Goal: Task Accomplishment & Management: Use online tool/utility

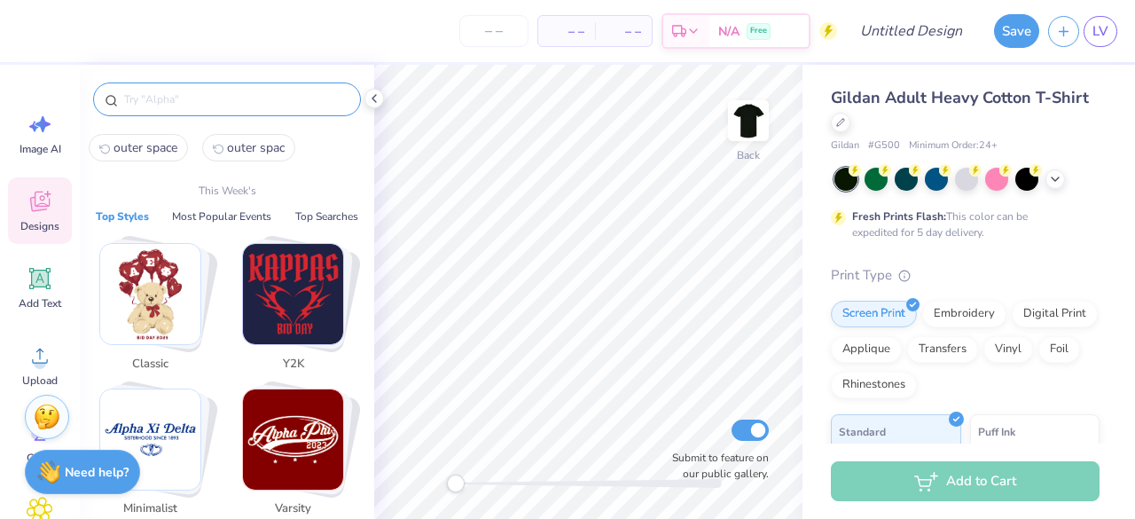
click at [175, 97] on input "text" at bounding box center [235, 99] width 227 height 18
click at [290, 445] on img "Stack Card Button Varsity" at bounding box center [293, 439] width 100 height 100
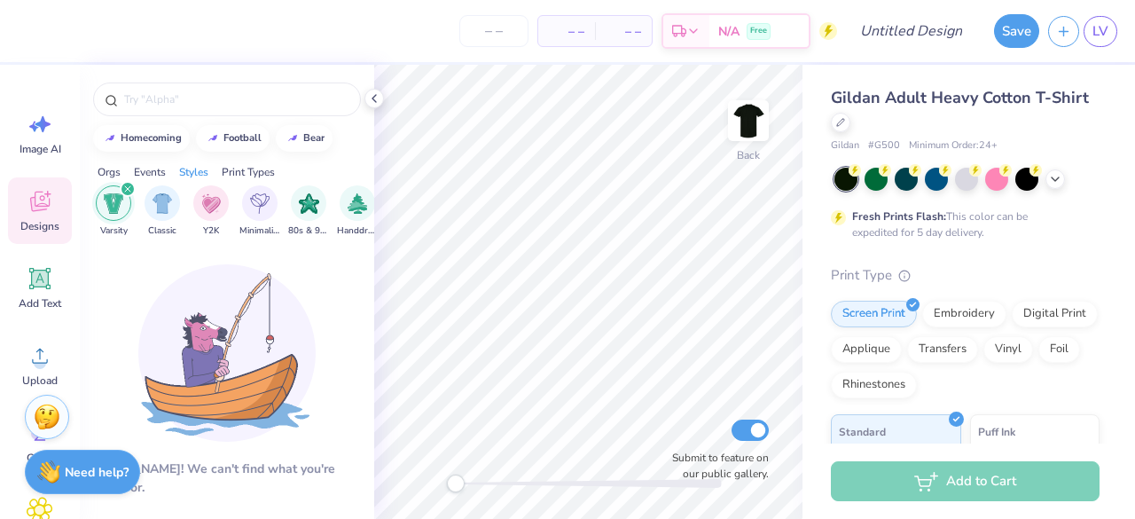
scroll to position [0, 929]
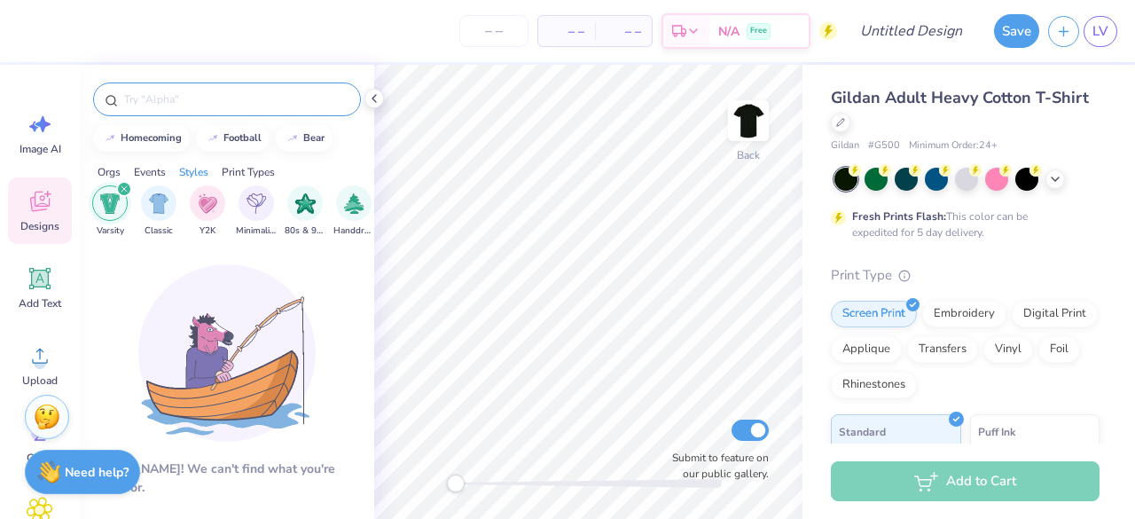
click at [173, 105] on input "text" at bounding box center [235, 99] width 227 height 18
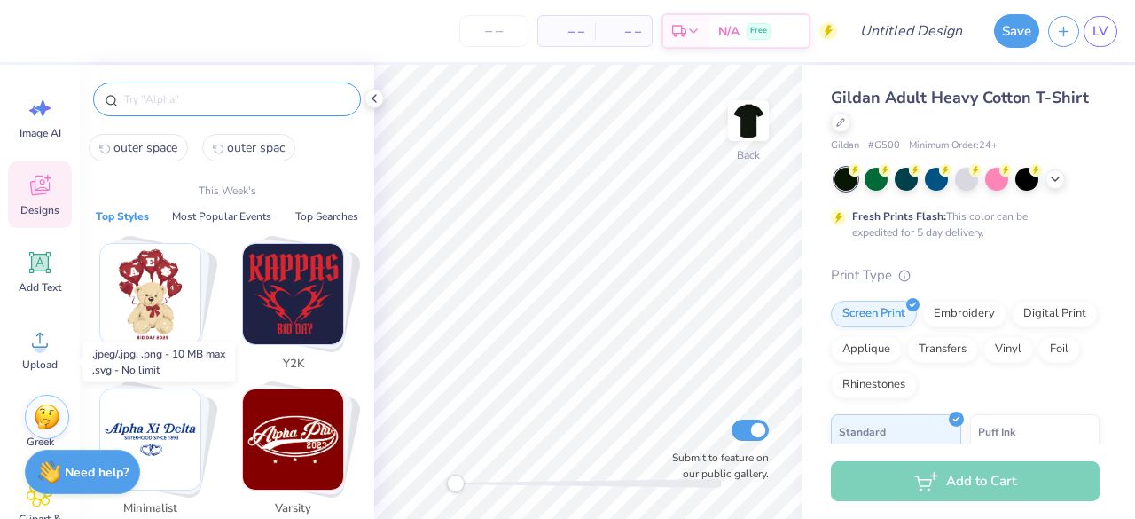
scroll to position [0, 0]
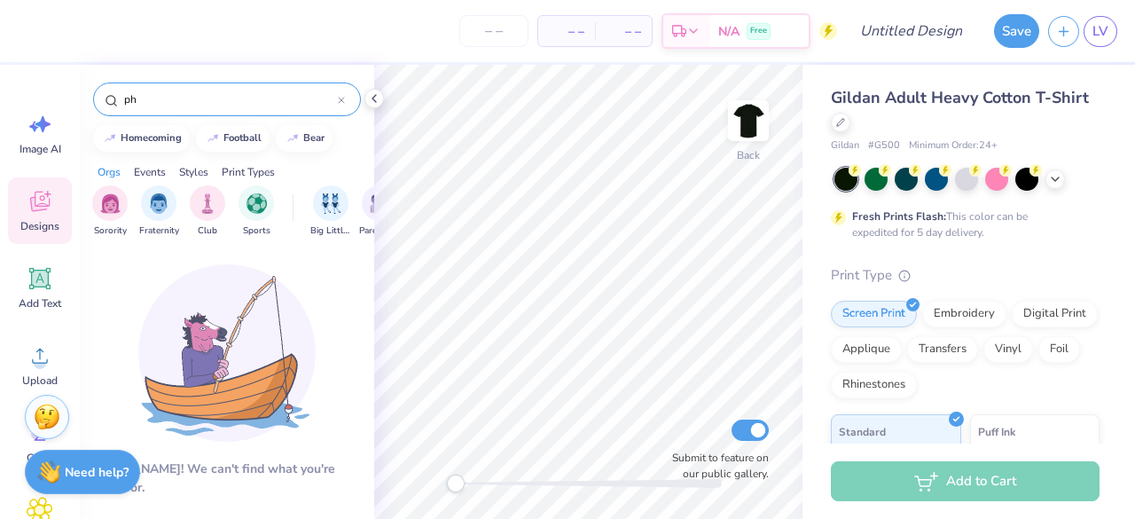
type input "p"
type input "alpha phi"
drag, startPoint x: 180, startPoint y: 103, endPoint x: 64, endPoint y: 98, distance: 116.2
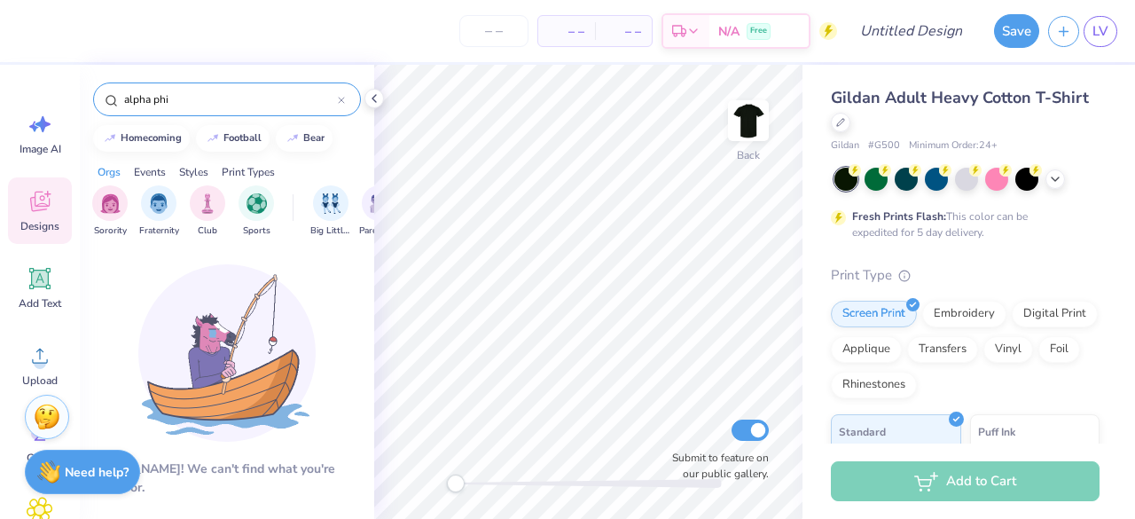
click at [64, 98] on div "– – Per Item – – Total Est. Delivery N/A Free Design Title Save LV Image AI Des…" at bounding box center [567, 259] width 1135 height 519
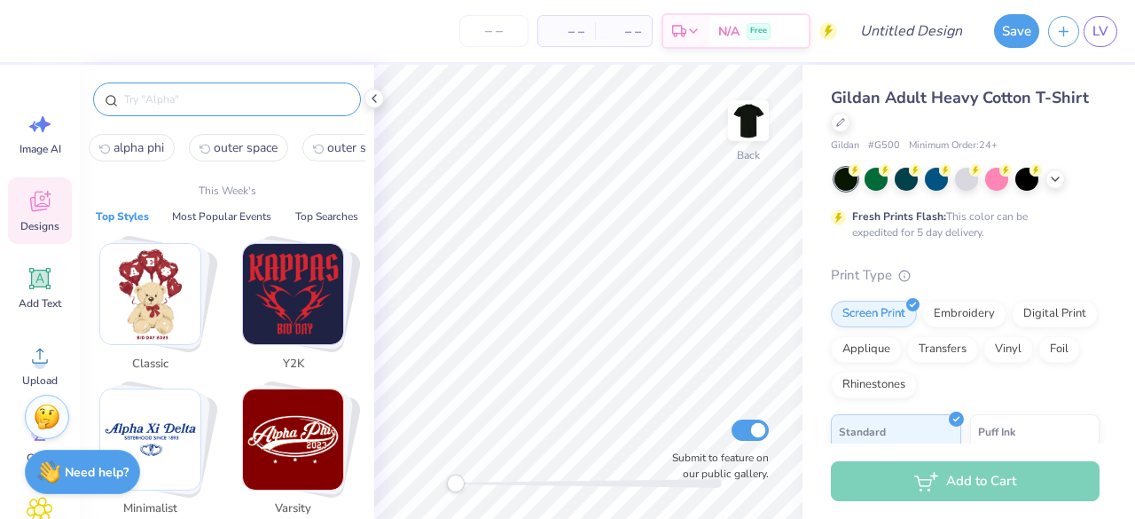
click at [288, 463] on img "Stack Card Button Varsity" at bounding box center [293, 439] width 100 height 100
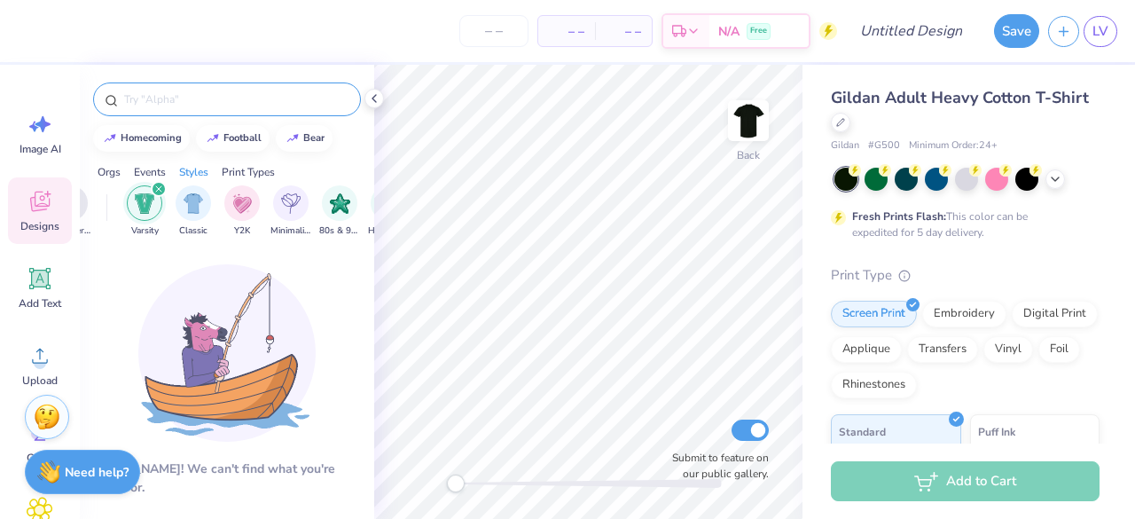
scroll to position [0, 924]
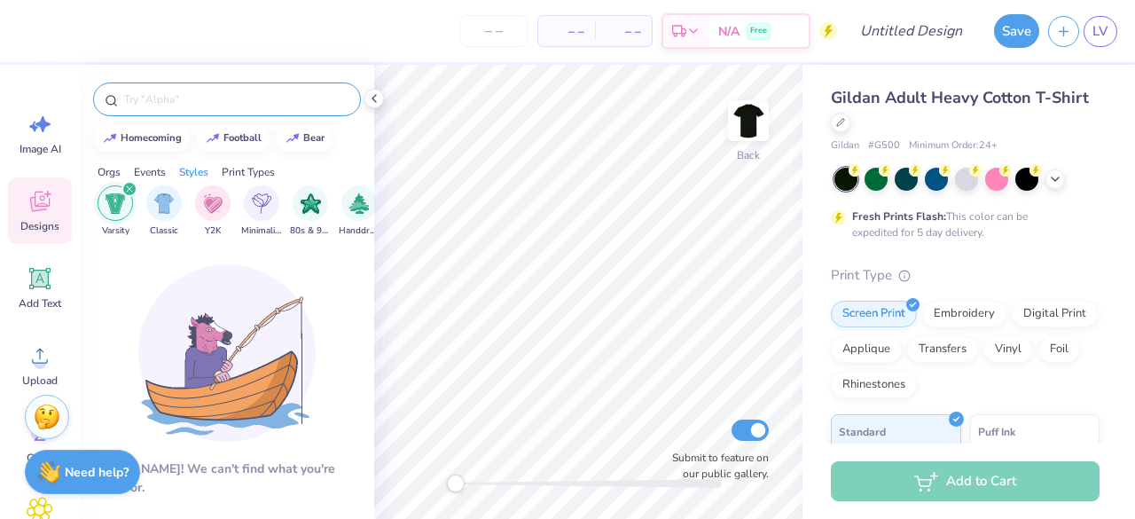
click at [203, 105] on input "text" at bounding box center [235, 99] width 227 height 18
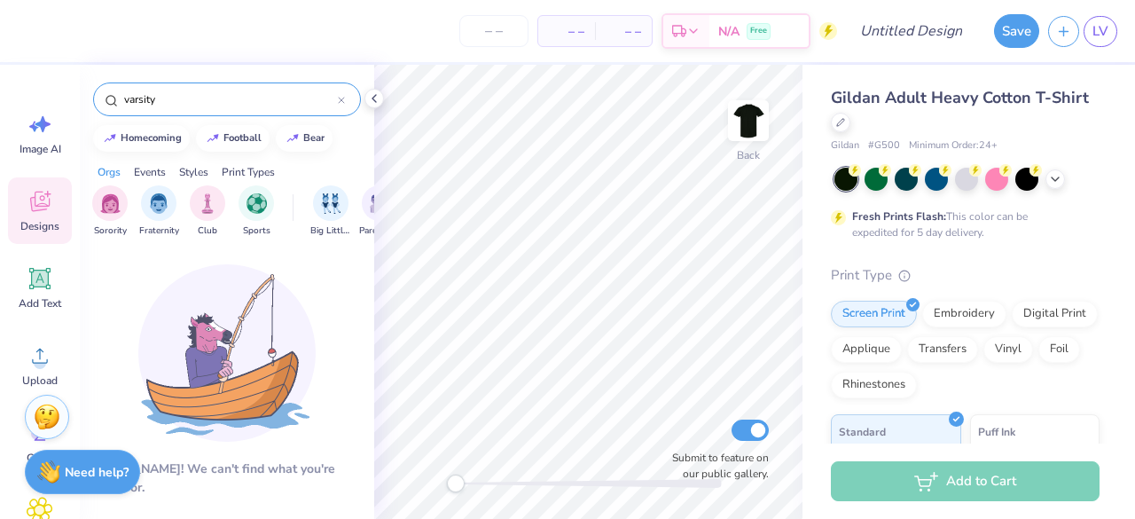
type input "varsity"
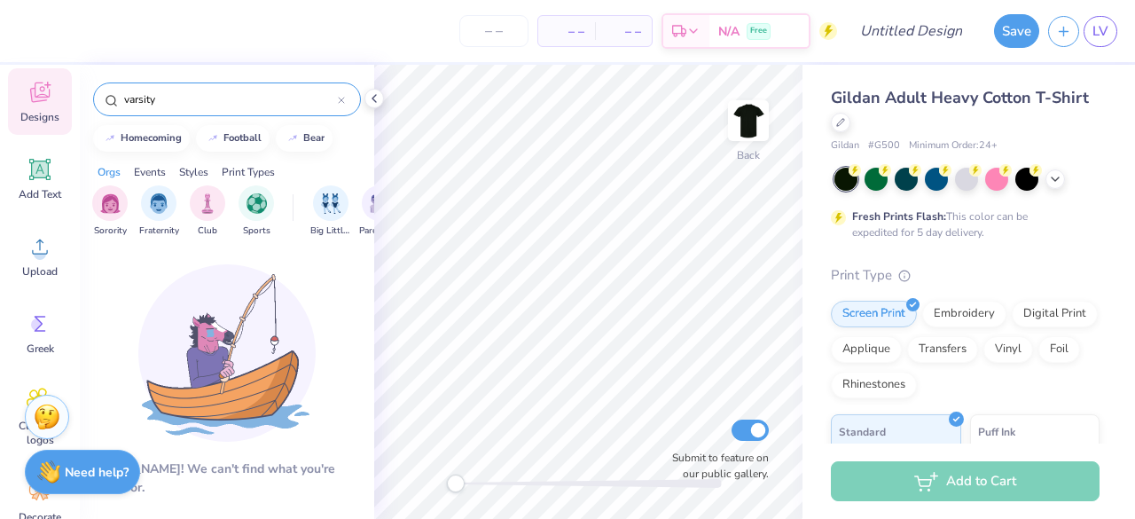
scroll to position [176, 0]
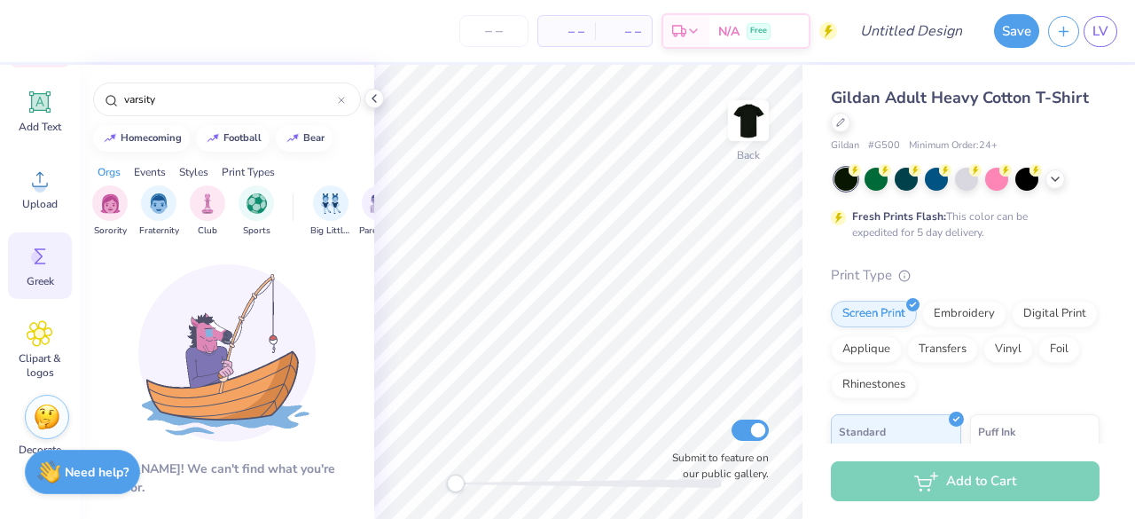
click at [41, 280] on span "Greek" at bounding box center [40, 281] width 27 height 14
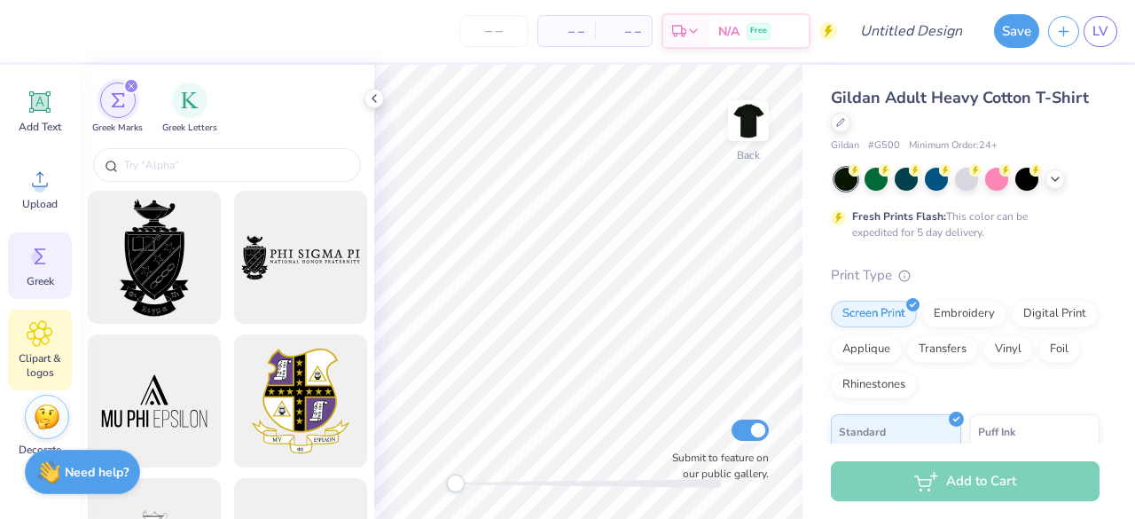
click at [43, 347] on div "Clipart & logos" at bounding box center [40, 349] width 64 height 81
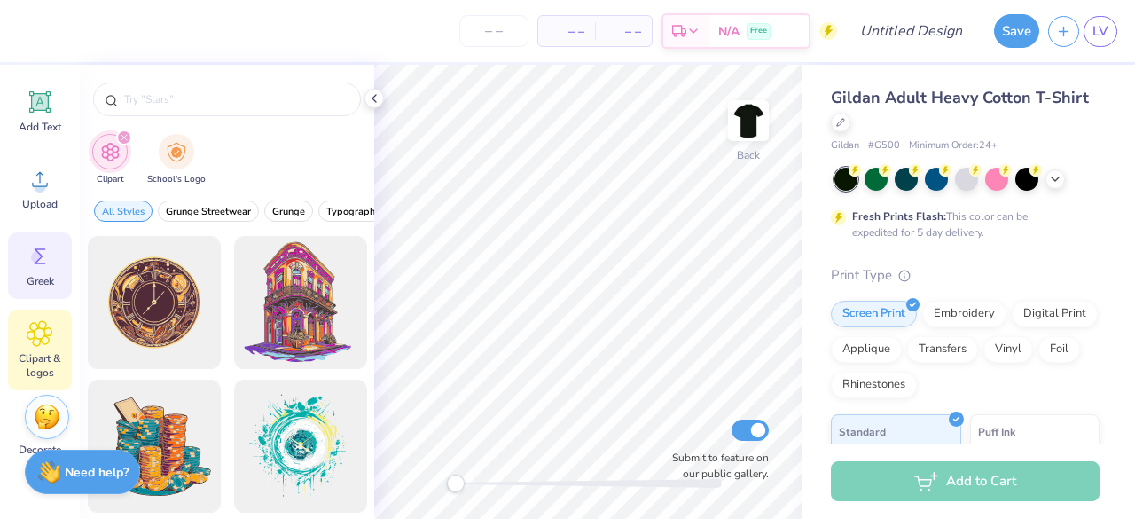
click at [51, 266] on icon at bounding box center [40, 256] width 27 height 27
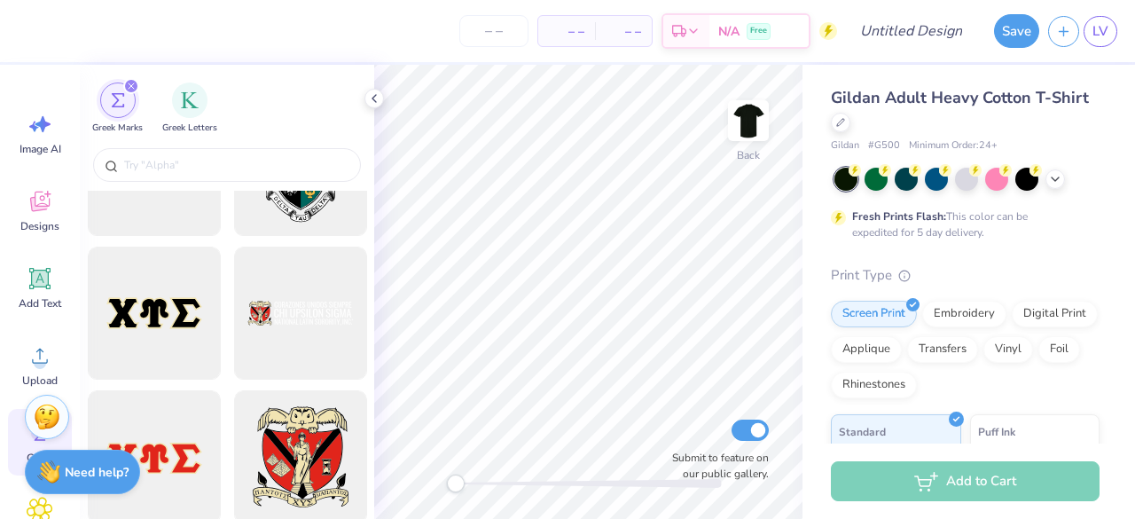
scroll to position [1525, 0]
click at [59, 274] on div "Add Text" at bounding box center [40, 287] width 64 height 66
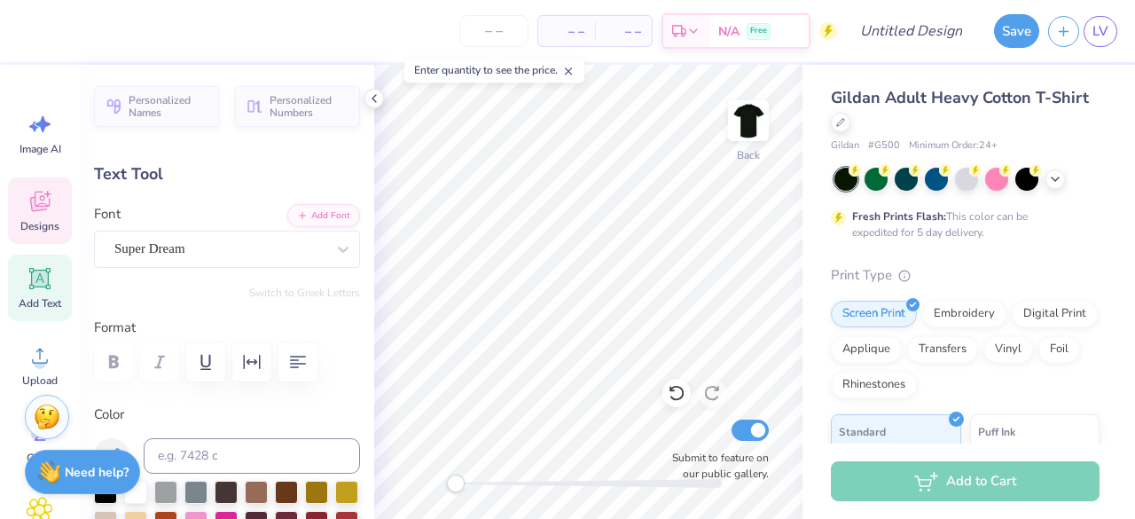
click at [42, 207] on icon at bounding box center [39, 204] width 17 height 14
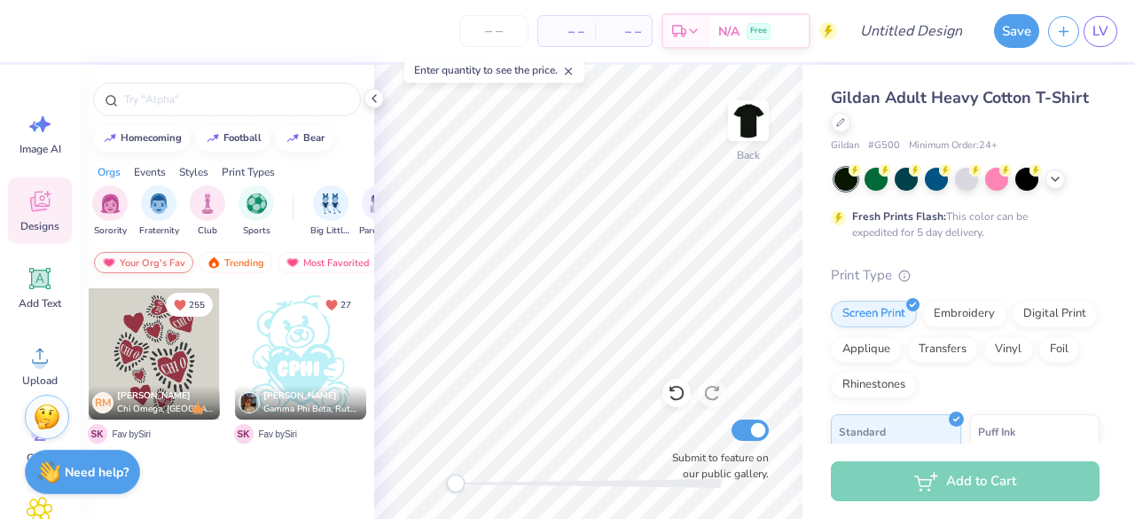
click at [140, 256] on div "Your Org's Fav" at bounding box center [143, 262] width 99 height 21
click at [250, 262] on div "Trending" at bounding box center [236, 262] width 74 height 21
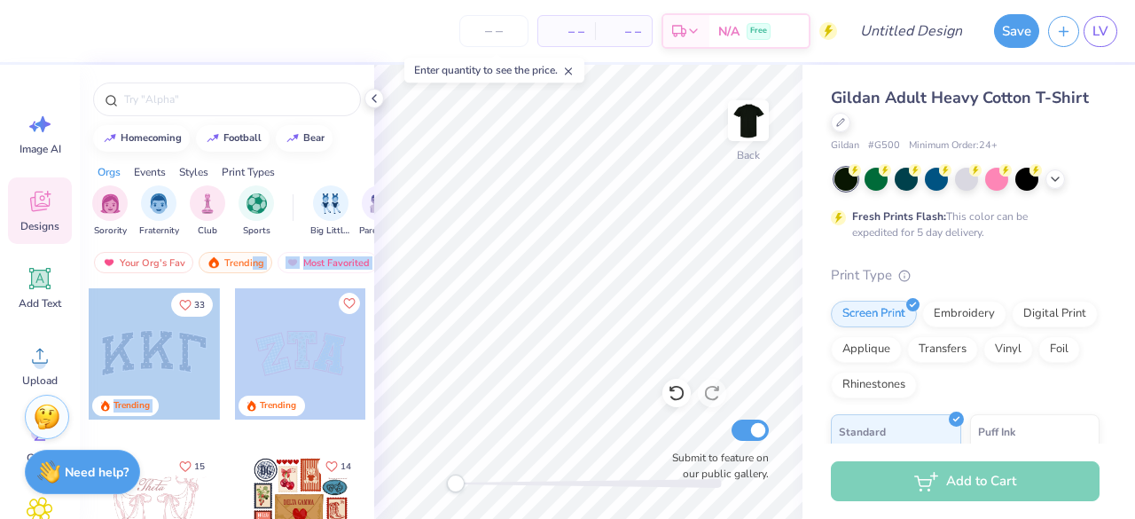
drag, startPoint x: 250, startPoint y: 262, endPoint x: 246, endPoint y: 340, distance: 77.3
click at [246, 340] on div "homecoming football bear Orgs Events Styles Print Types Sorority Fraternity Clu…" at bounding box center [227, 324] width 294 height 519
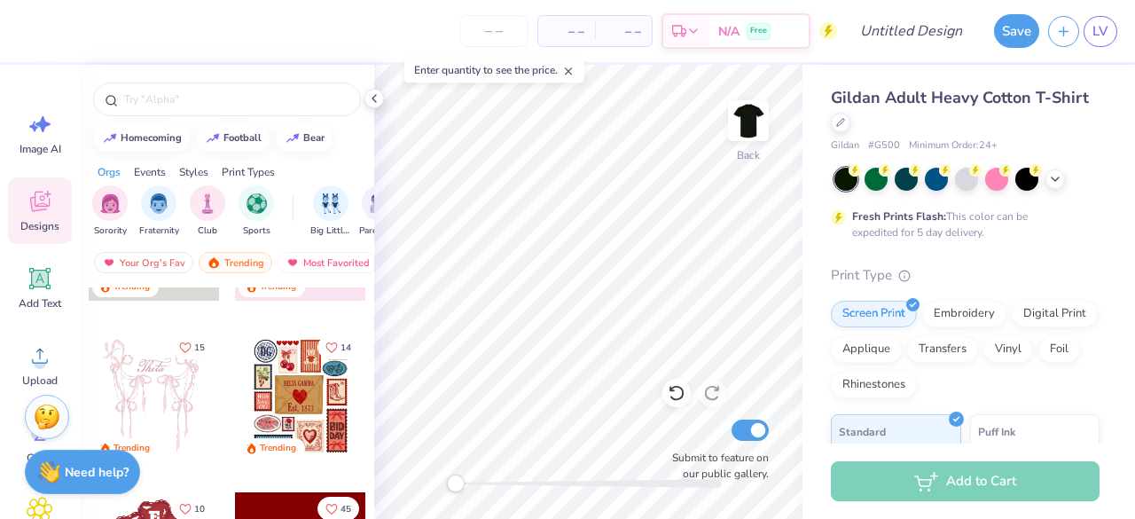
click at [258, 384] on div at bounding box center [300, 396] width 131 height 131
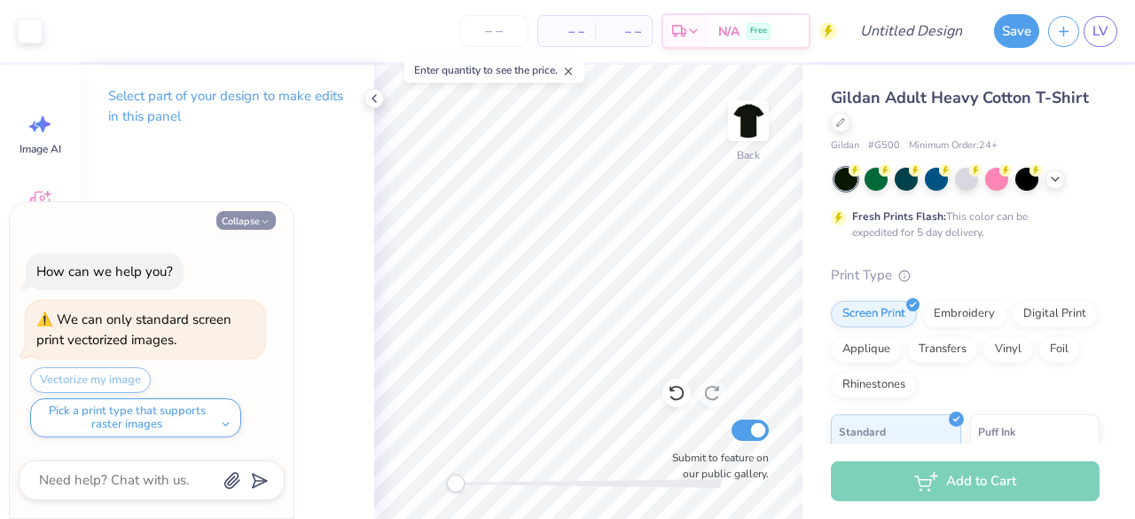
click at [238, 227] on button "Collapse" at bounding box center [245, 220] width 59 height 19
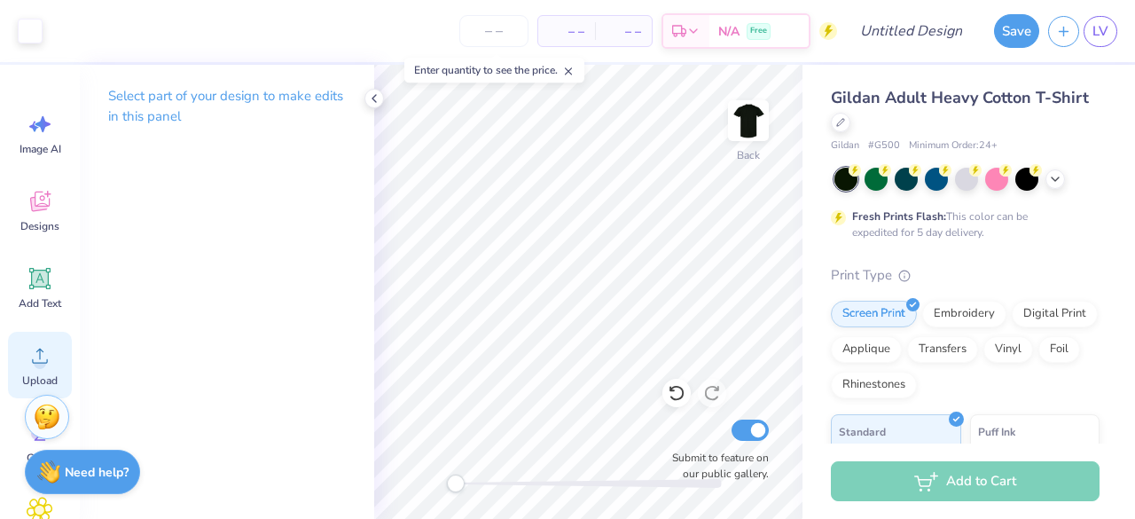
click at [39, 350] on icon at bounding box center [40, 355] width 16 height 15
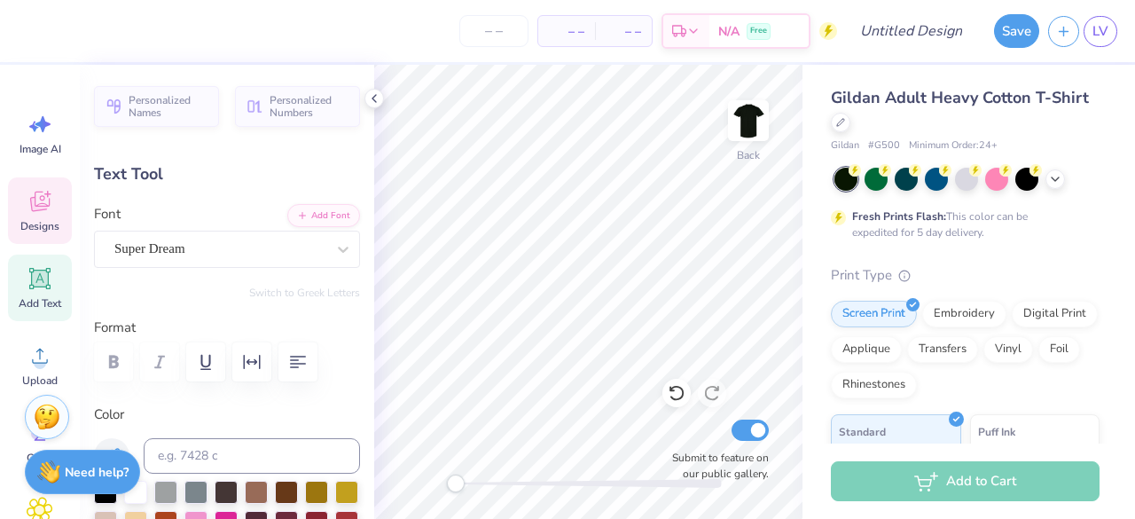
click at [31, 217] on div "Designs" at bounding box center [40, 210] width 64 height 66
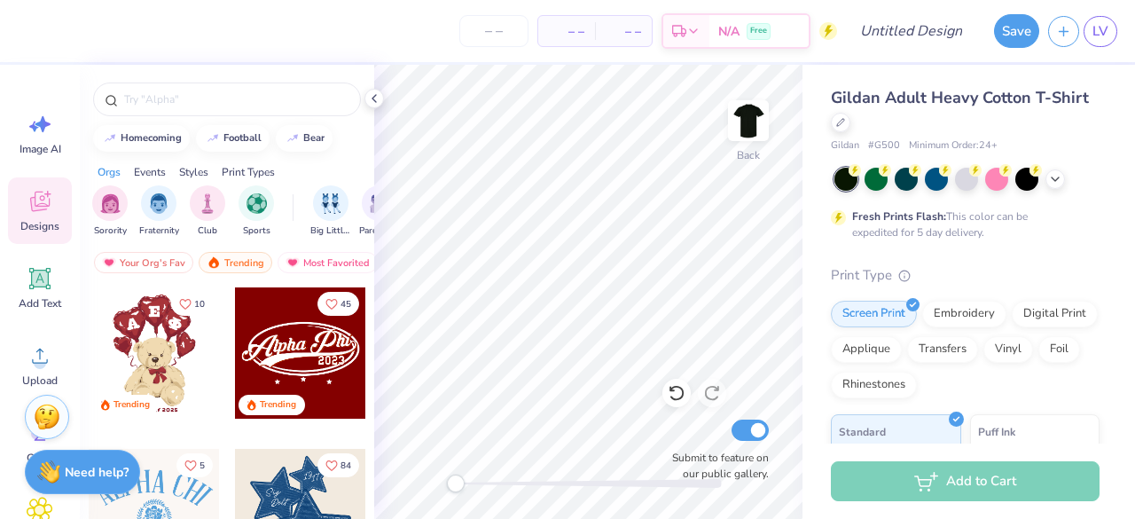
scroll to position [338, 0]
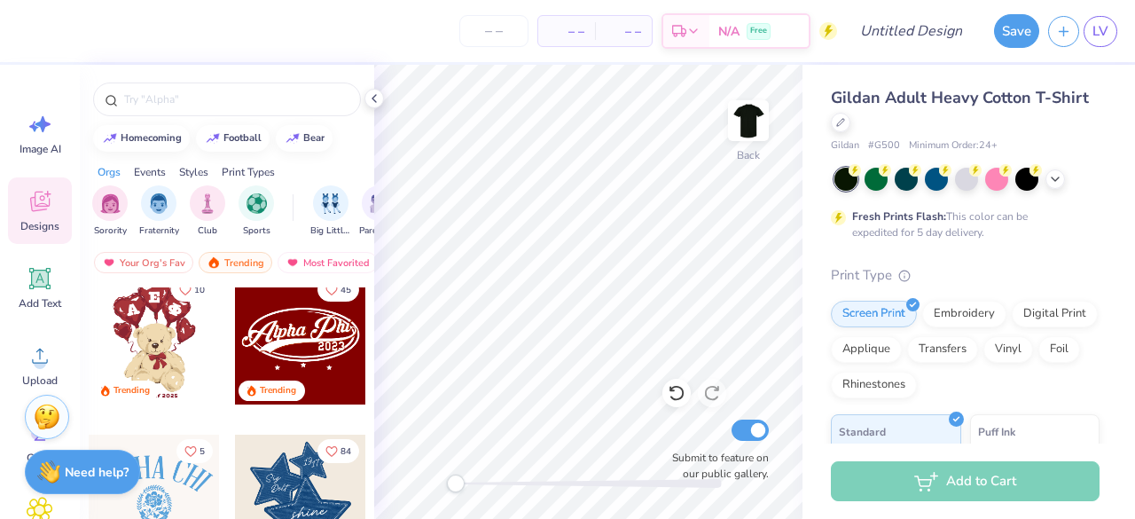
click at [288, 350] on div at bounding box center [300, 338] width 131 height 131
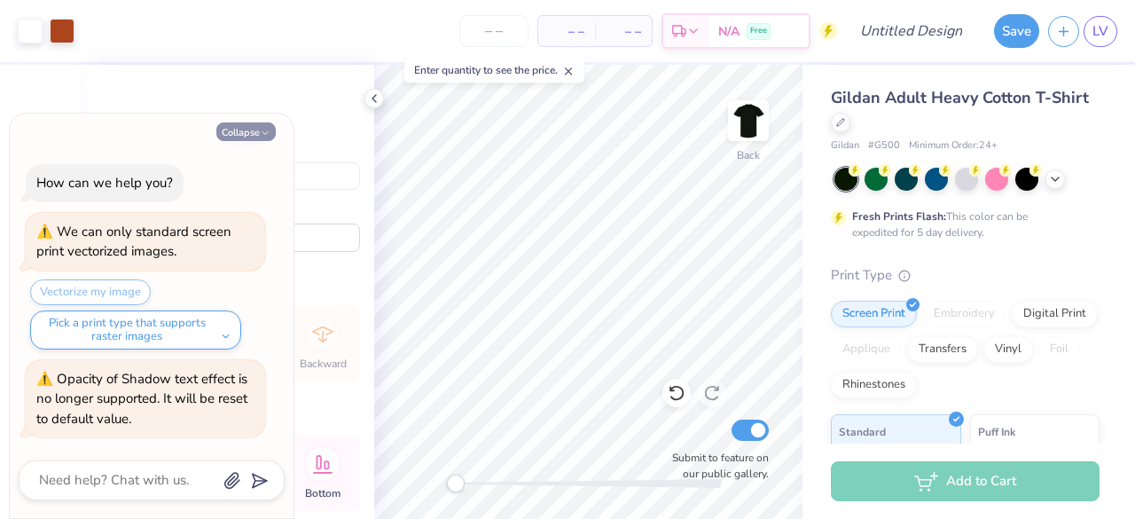
click at [247, 131] on button "Collapse" at bounding box center [245, 131] width 59 height 19
type textarea "x"
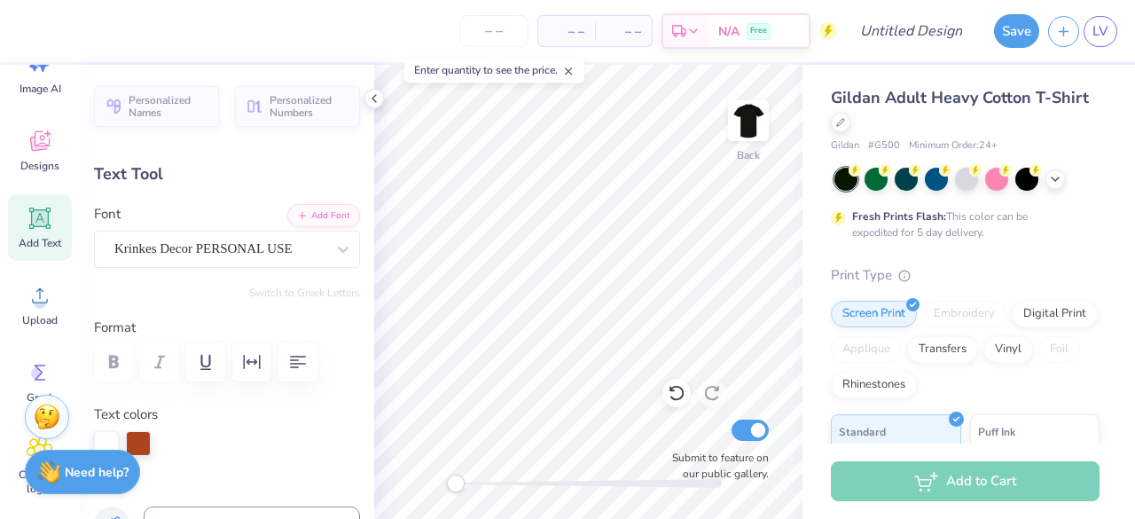
scroll to position [14, 3]
type textarea "PhiMu0"
type input "2.95"
type input "1.10"
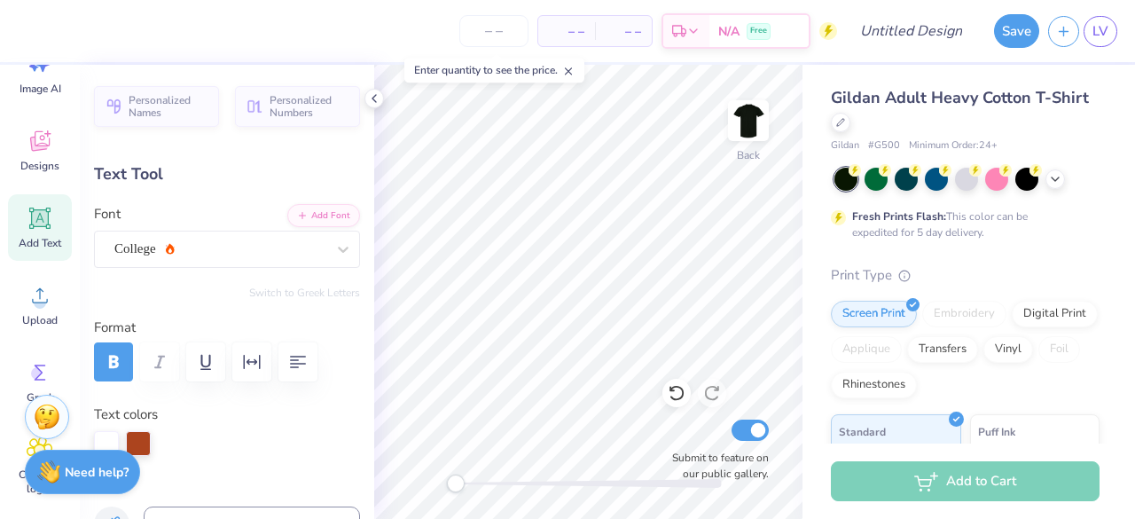
type input "6.74"
type input "0.0"
type textarea "2"
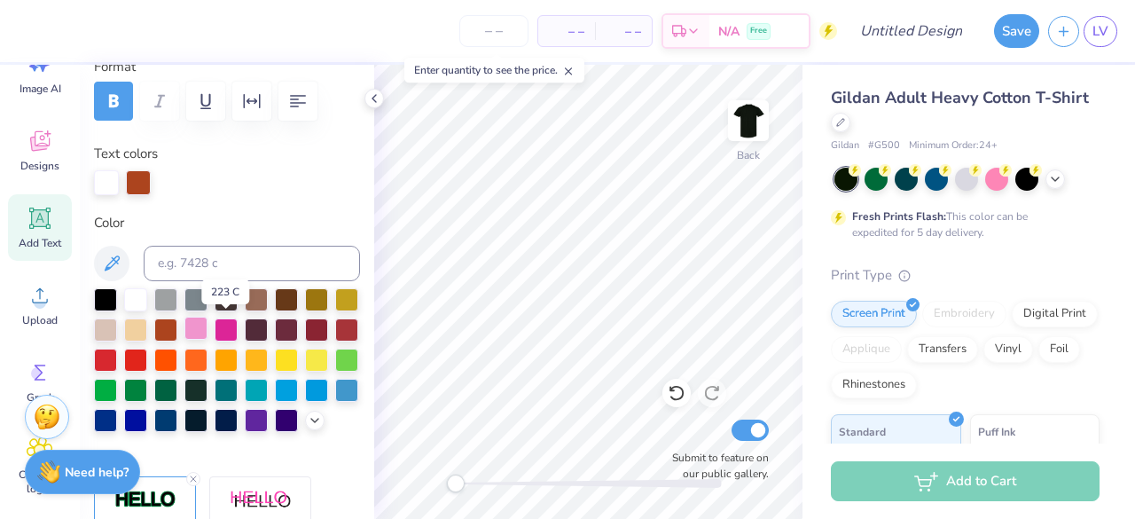
scroll to position [262, 0]
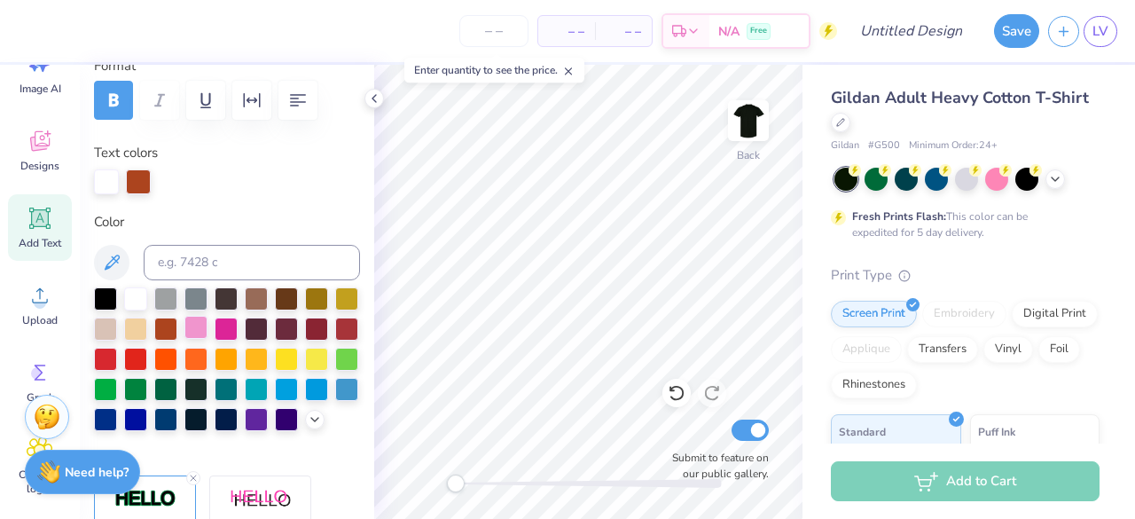
type textarea "25-26"
click at [207, 324] on div at bounding box center [195, 327] width 23 height 23
type input "11.02"
type input "4.38"
type input "3.34"
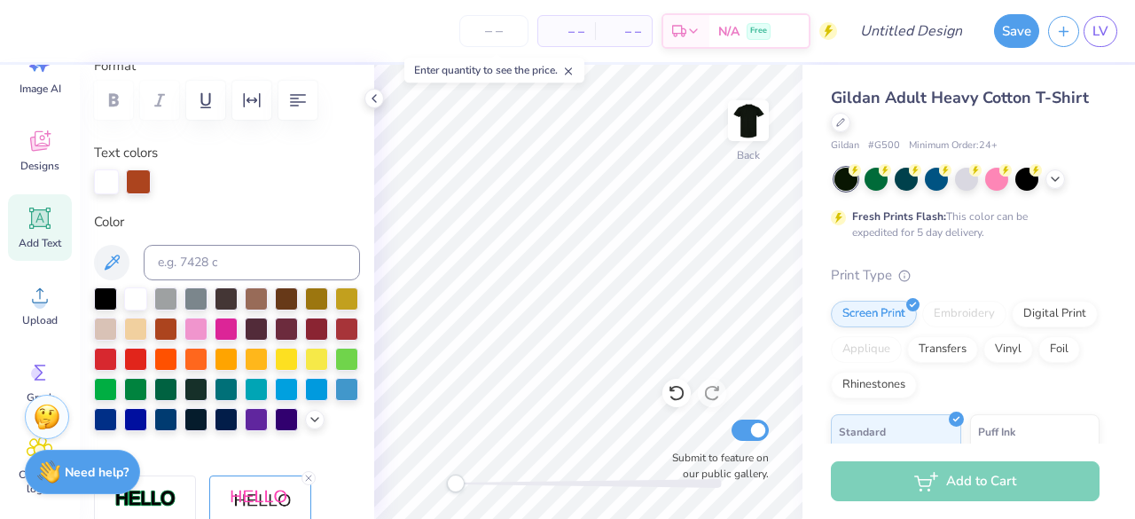
scroll to position [14, 2]
type input "-4.6"
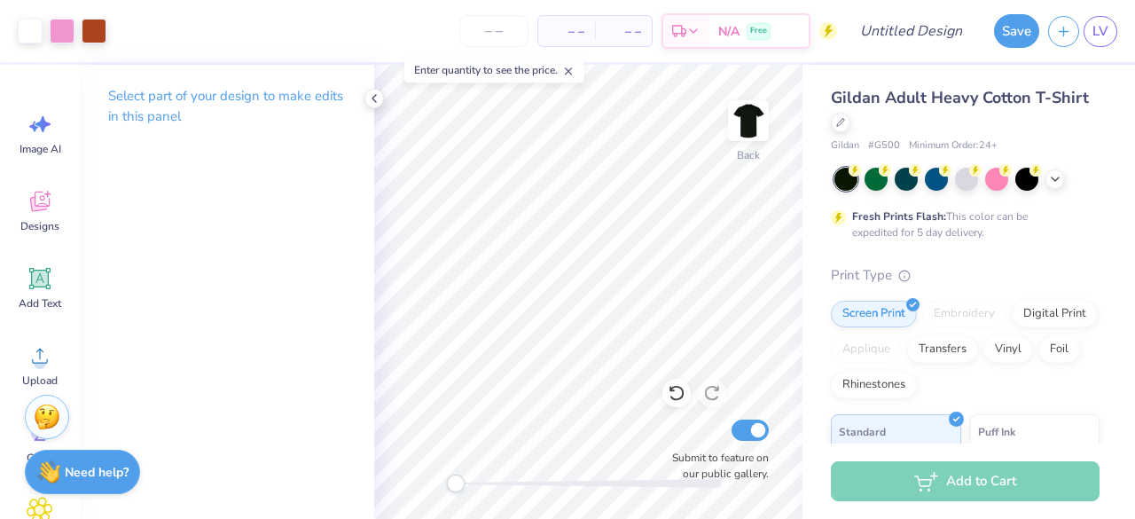
scroll to position [60, 0]
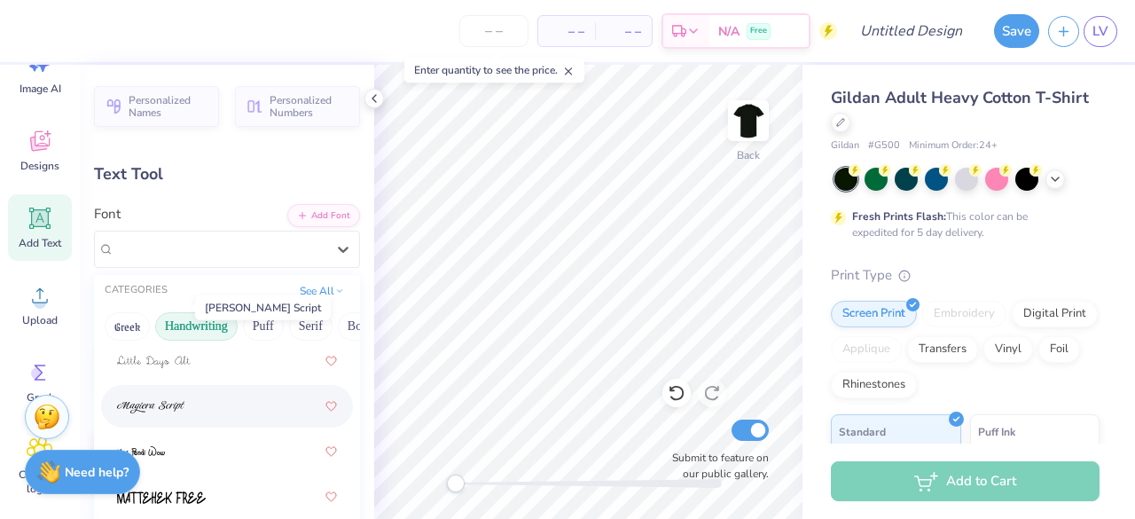
scroll to position [746, 0]
